Goal: Task Accomplishment & Management: Manage account settings

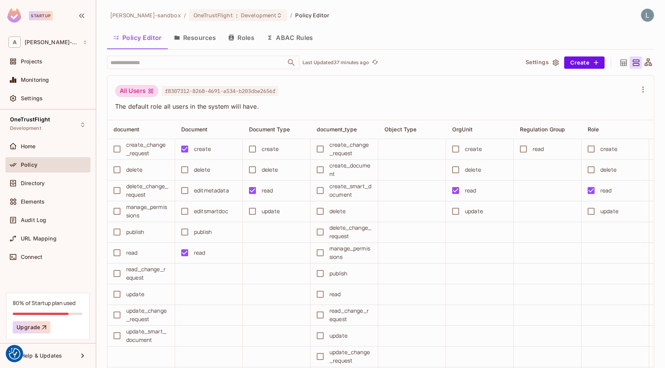
scroll to position [0, 605]
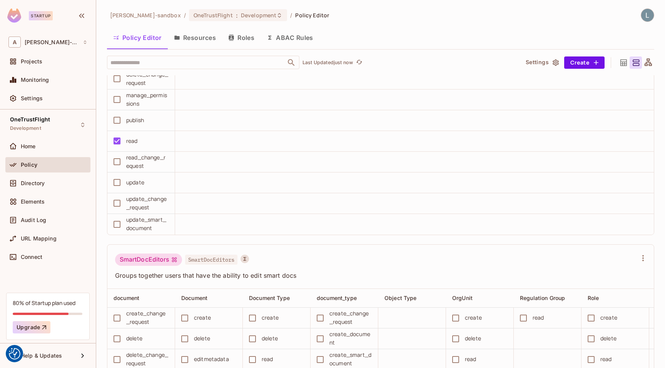
scroll to position [1270, 0]
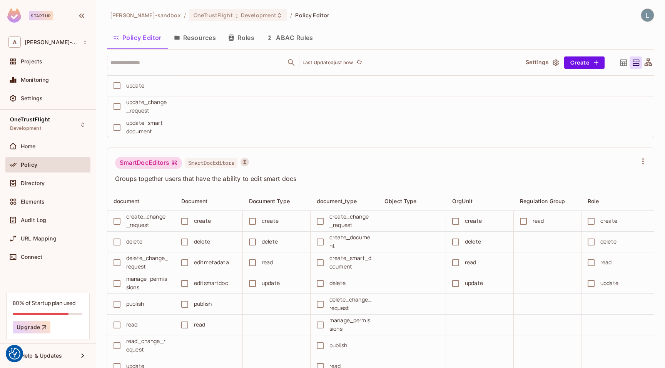
click at [288, 41] on button "ABAC Rules" at bounding box center [289, 37] width 59 height 19
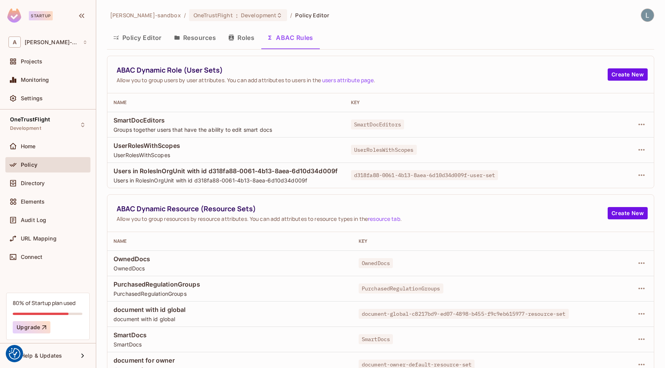
scroll to position [10, 0]
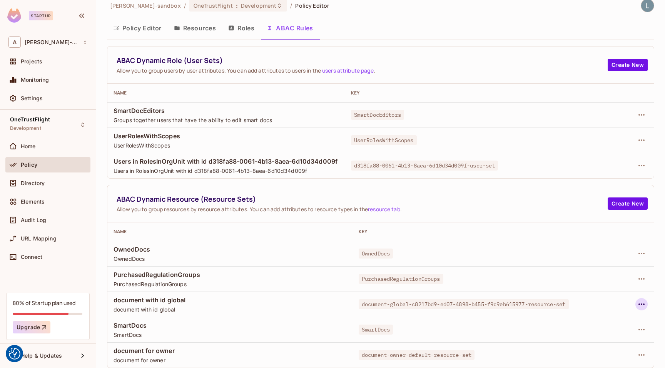
click at [645, 304] on icon "button" at bounding box center [640, 304] width 9 height 9
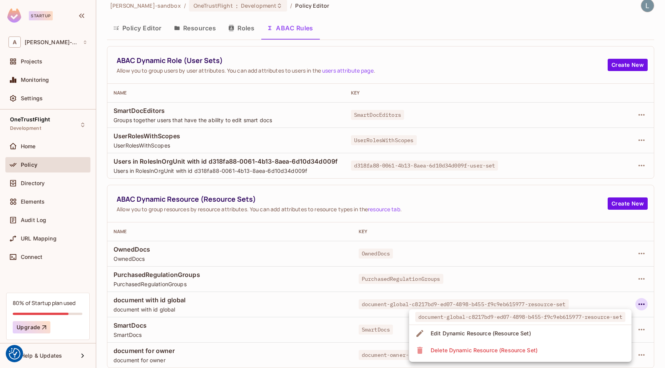
click at [524, 351] on div "Delete Dynamic Resource (Resource Set)" at bounding box center [483, 351] width 107 height 8
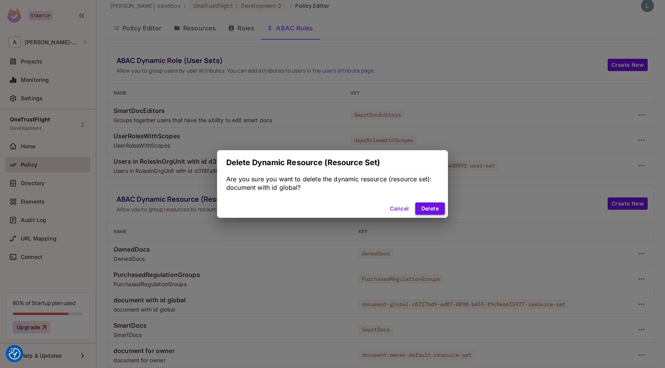
click at [429, 211] on button "Delete" at bounding box center [430, 209] width 30 height 12
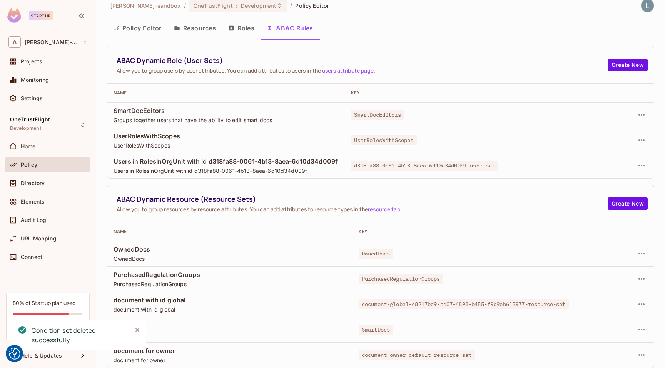
scroll to position [0, 0]
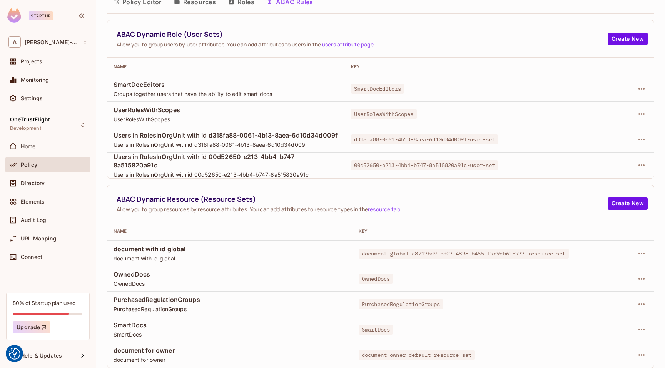
scroll to position [36, 0]
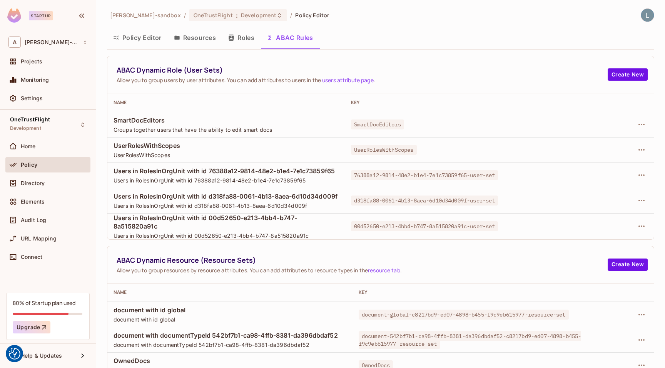
click at [141, 39] on button "Policy Editor" at bounding box center [137, 37] width 61 height 19
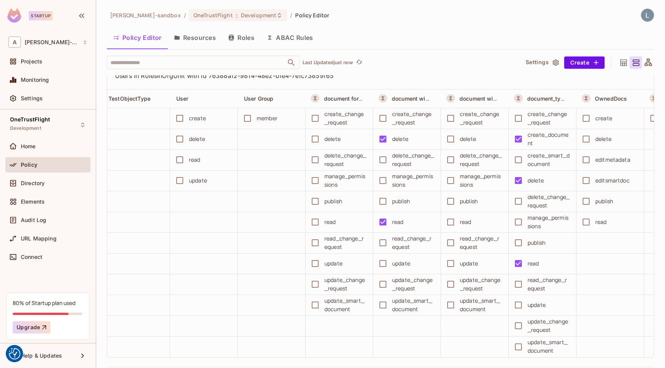
scroll to position [2341, 0]
click at [361, 63] on icon "refresh" at bounding box center [359, 62] width 7 height 7
click at [45, 58] on div "Workspace: alex-trustflight-sandbox" at bounding box center [54, 56] width 82 height 10
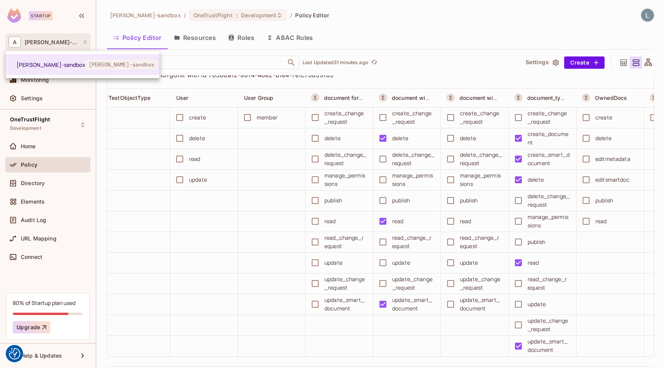
click at [86, 95] on div at bounding box center [332, 184] width 665 height 368
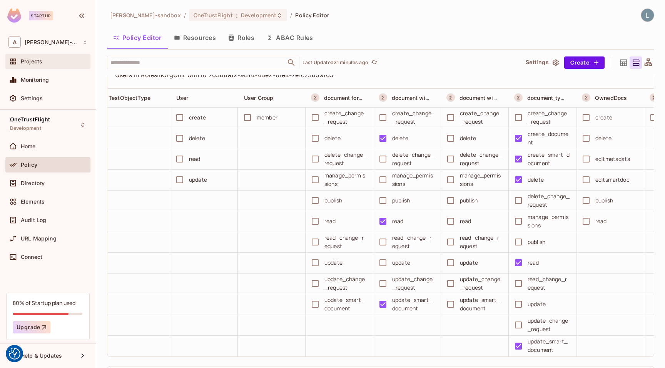
click at [46, 60] on div "Projects" at bounding box center [54, 61] width 67 height 6
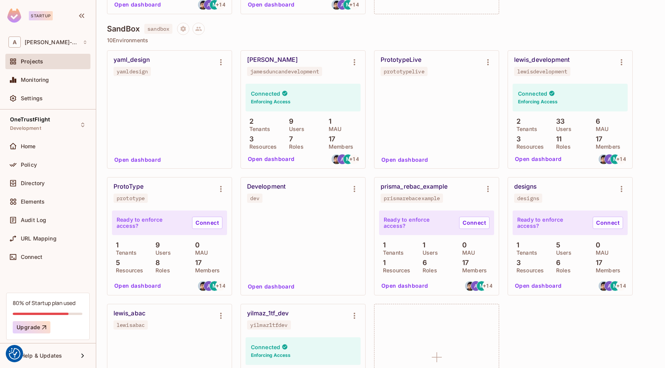
scroll to position [209, 0]
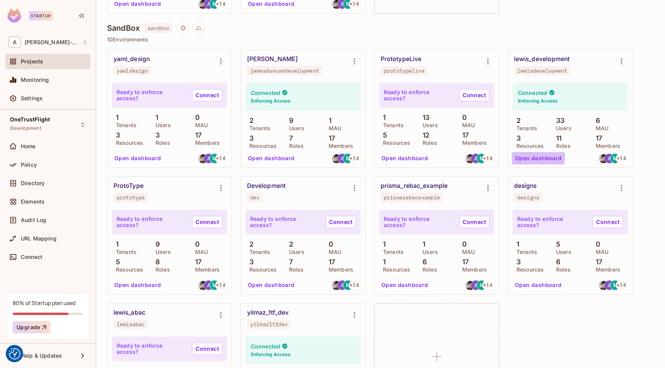
click at [530, 157] on button "Open dashboard" at bounding box center [537, 158] width 53 height 12
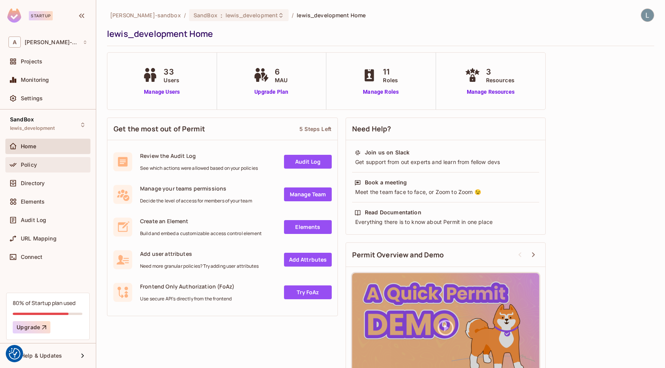
click at [32, 164] on span "Policy" at bounding box center [29, 165] width 16 height 6
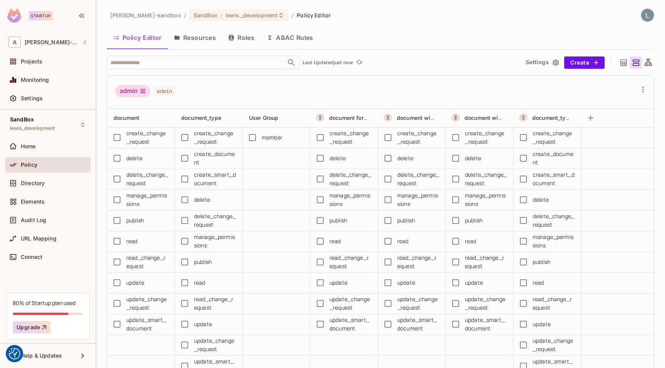
click at [295, 39] on button "ABAC Rules" at bounding box center [289, 37] width 59 height 19
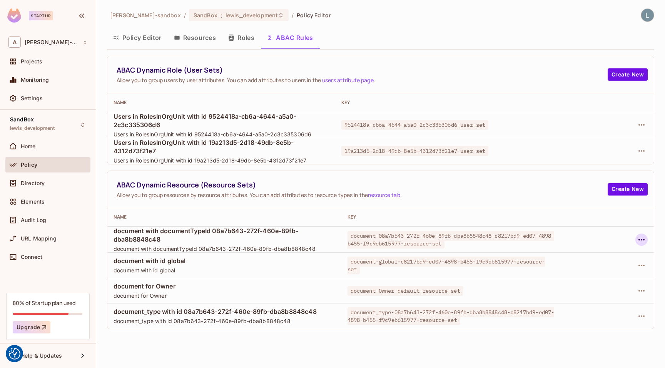
click at [641, 241] on icon "button" at bounding box center [640, 239] width 9 height 9
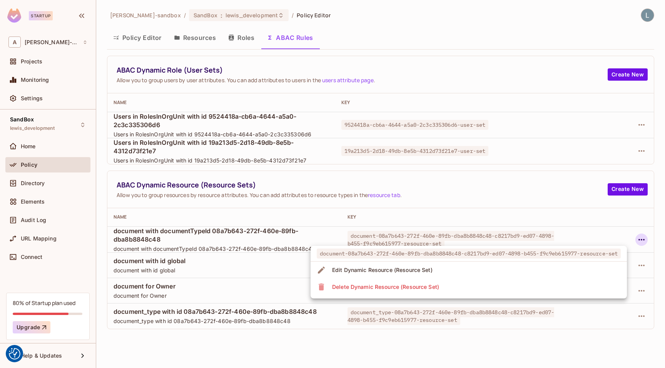
click at [463, 285] on li "Delete Dynamic Resource (Resource Set)" at bounding box center [468, 287] width 316 height 17
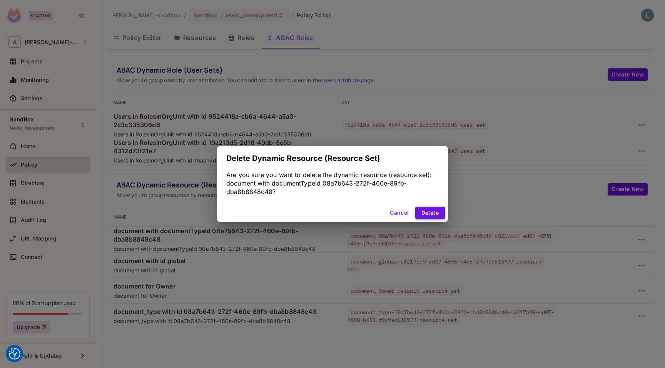
click at [430, 210] on button "Delete" at bounding box center [430, 213] width 30 height 12
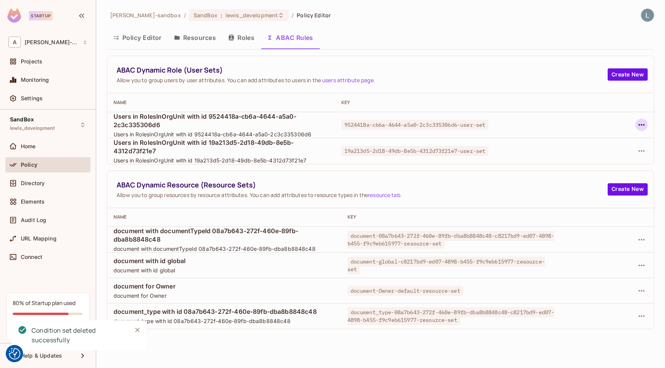
click at [643, 124] on icon "button" at bounding box center [640, 124] width 9 height 9
click at [608, 159] on div "Delete Dynamic Role (User Set)" at bounding box center [592, 160] width 82 height 8
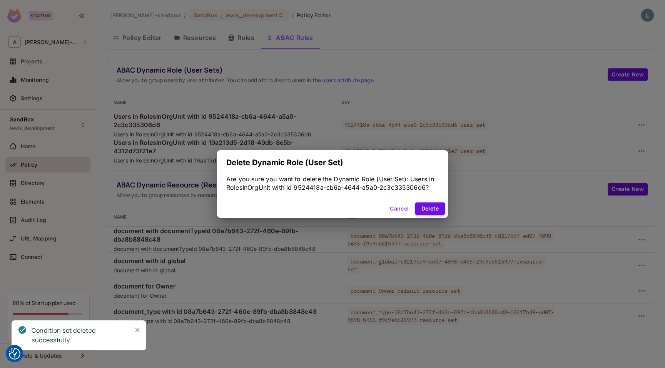
click at [429, 209] on button "Delete" at bounding box center [430, 209] width 30 height 12
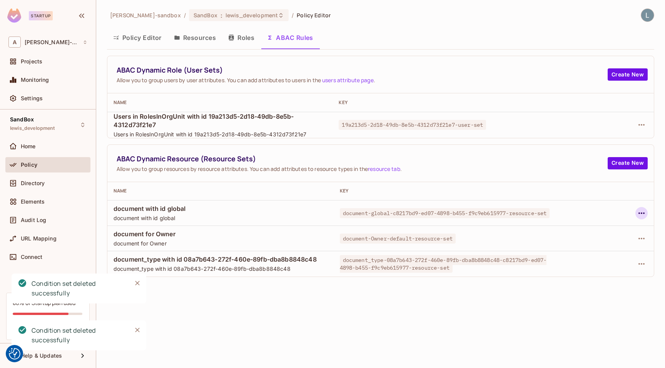
click at [642, 213] on icon "button" at bounding box center [640, 213] width 9 height 9
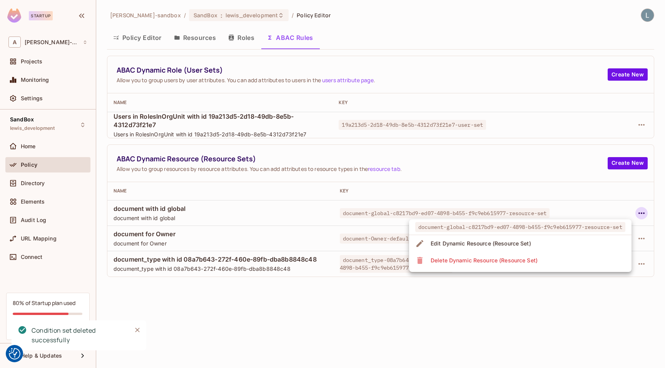
click at [530, 258] on div "Delete Dynamic Resource (Resource Set)" at bounding box center [483, 261] width 107 height 8
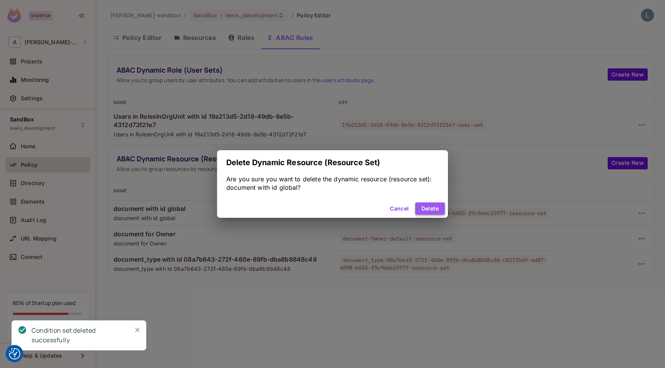
click at [425, 207] on button "Delete" at bounding box center [430, 209] width 30 height 12
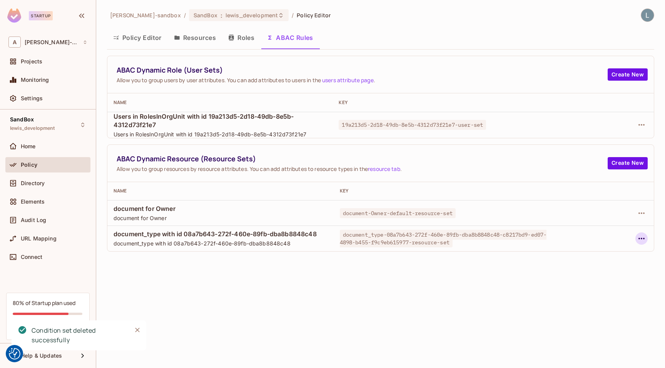
click at [637, 238] on icon "button" at bounding box center [640, 238] width 9 height 9
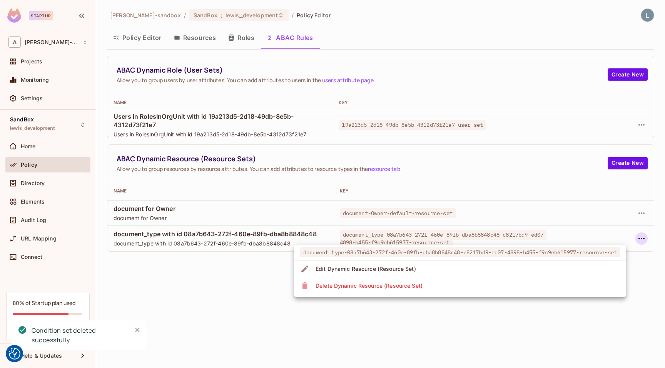
click at [519, 286] on li "Delete Dynamic Resource (Resource Set)" at bounding box center [460, 286] width 332 height 17
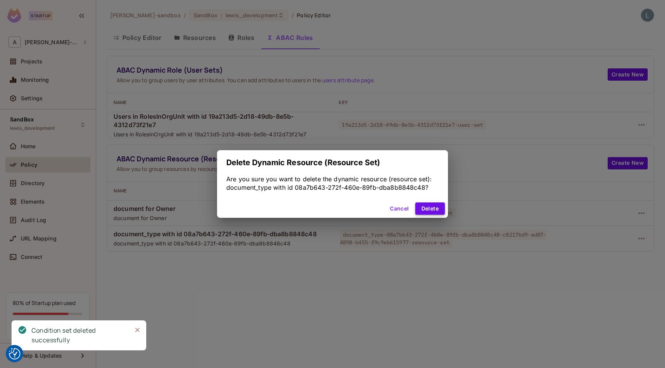
click at [432, 210] on button "Delete" at bounding box center [430, 209] width 30 height 12
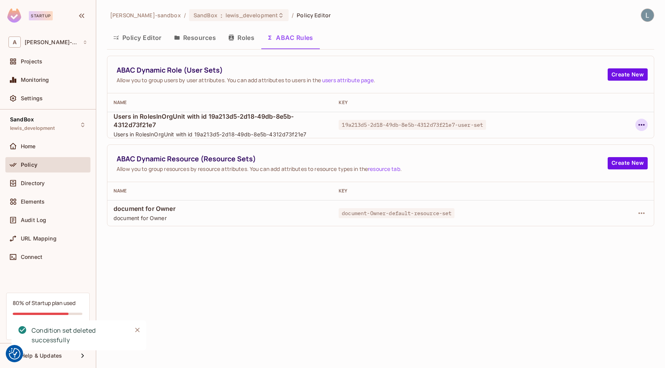
click at [642, 124] on icon "button" at bounding box center [640, 124] width 9 height 9
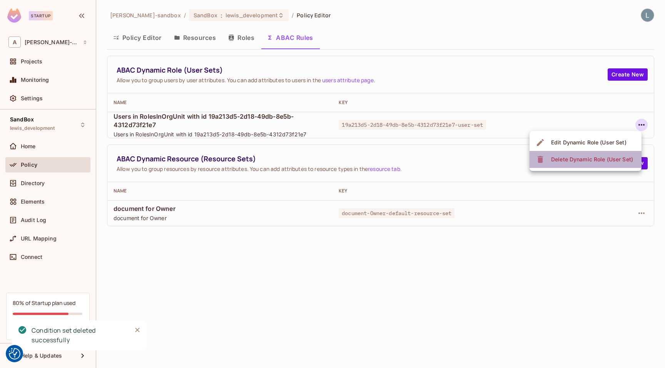
click at [593, 158] on div "Delete Dynamic Role (User Set)" at bounding box center [592, 160] width 82 height 8
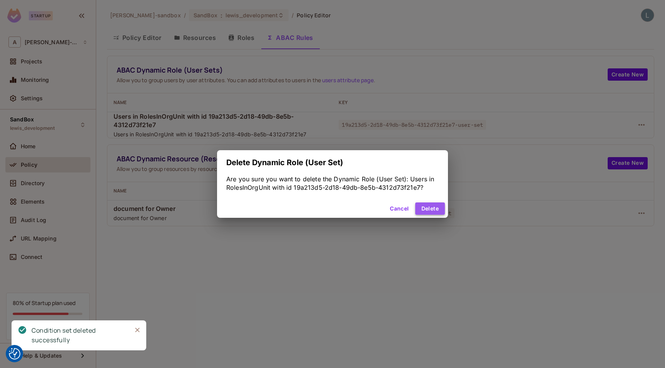
click at [436, 208] on button "Delete" at bounding box center [430, 209] width 30 height 12
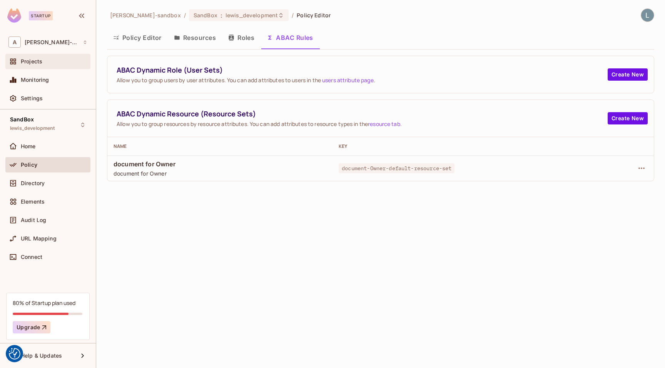
click at [45, 62] on div "Projects" at bounding box center [54, 61] width 67 height 6
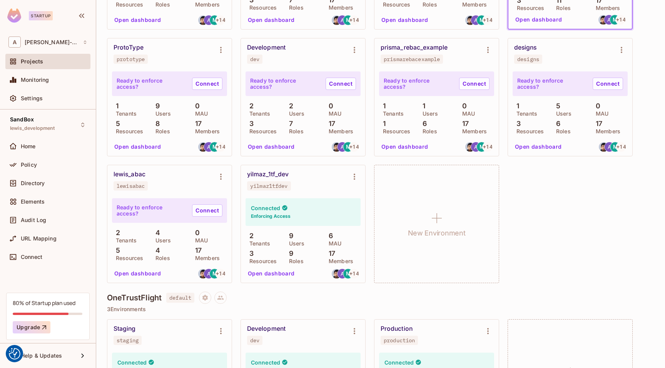
scroll to position [426, 0]
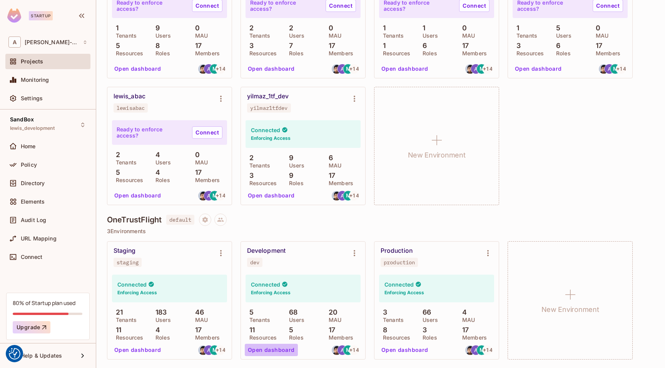
click at [276, 352] on button "Open dashboard" at bounding box center [271, 350] width 53 height 12
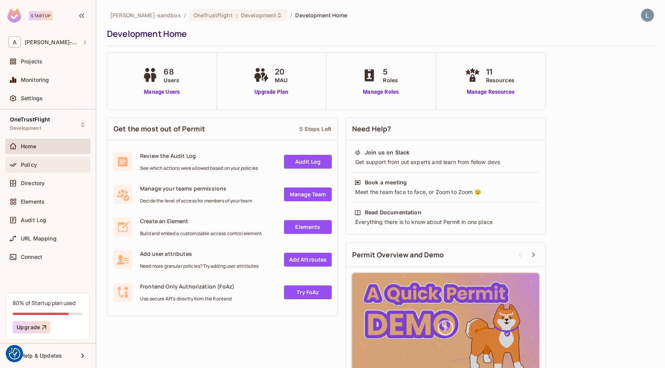
click at [39, 165] on div "Policy" at bounding box center [54, 165] width 67 height 6
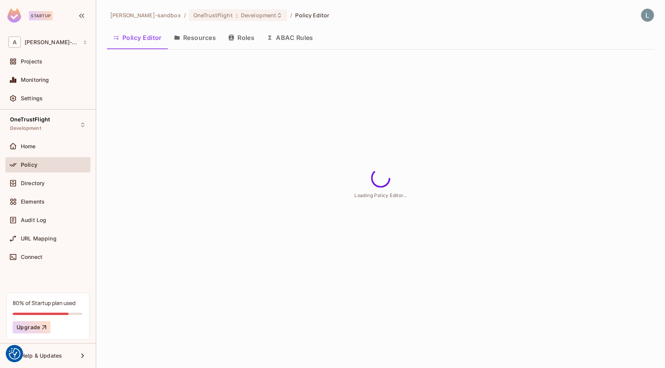
click at [291, 42] on button "ABAC Rules" at bounding box center [289, 37] width 59 height 19
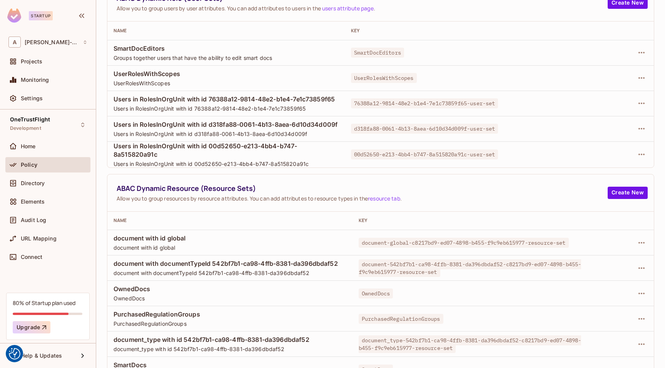
scroll to position [113, 0]
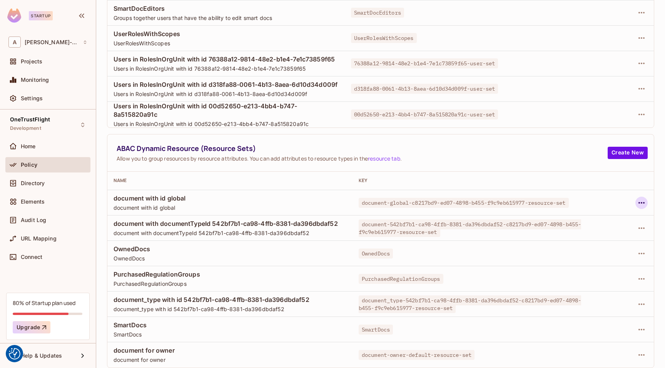
click at [641, 202] on icon "button" at bounding box center [640, 202] width 9 height 9
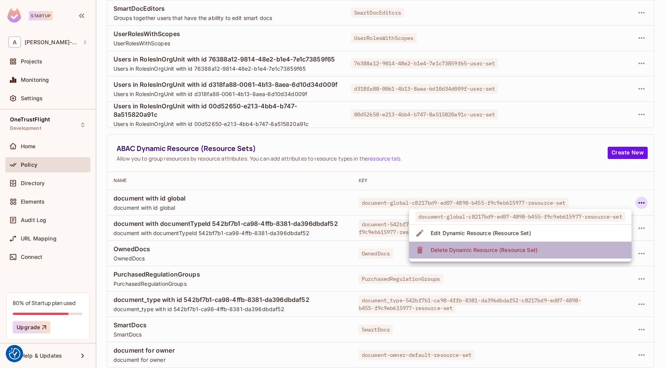
click at [501, 251] on div "Delete Dynamic Resource (Resource Set)" at bounding box center [483, 251] width 107 height 8
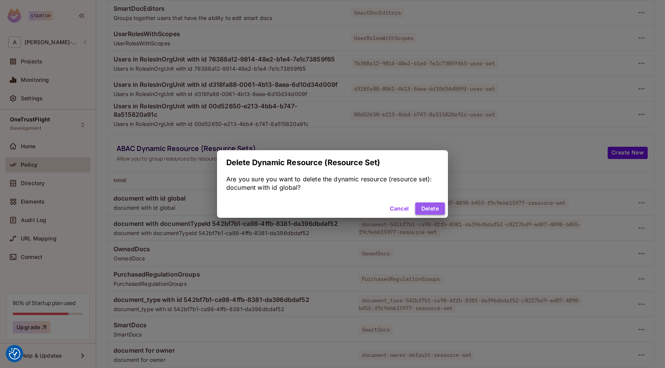
click at [426, 208] on button "Delete" at bounding box center [430, 209] width 30 height 12
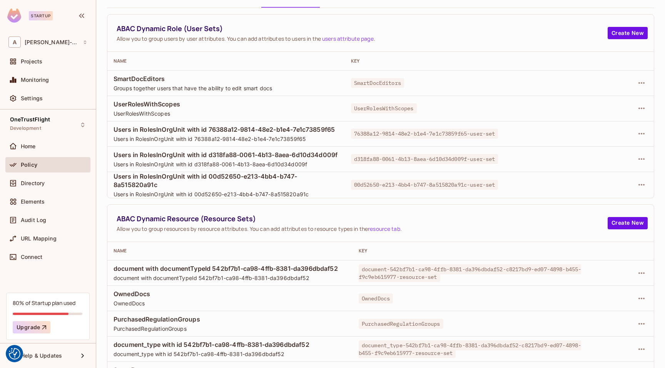
scroll to position [0, 0]
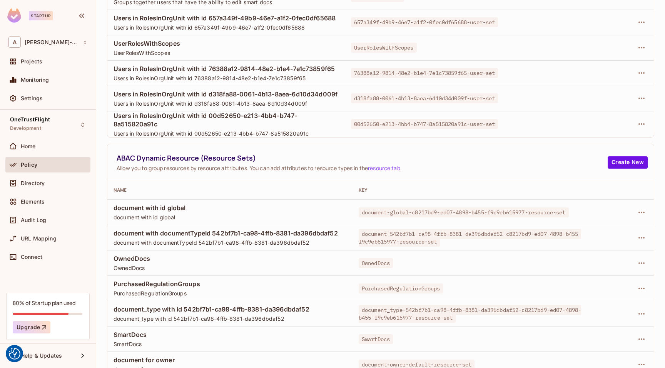
scroll to position [139, 0]
